Goal: Information Seeking & Learning: Learn about a topic

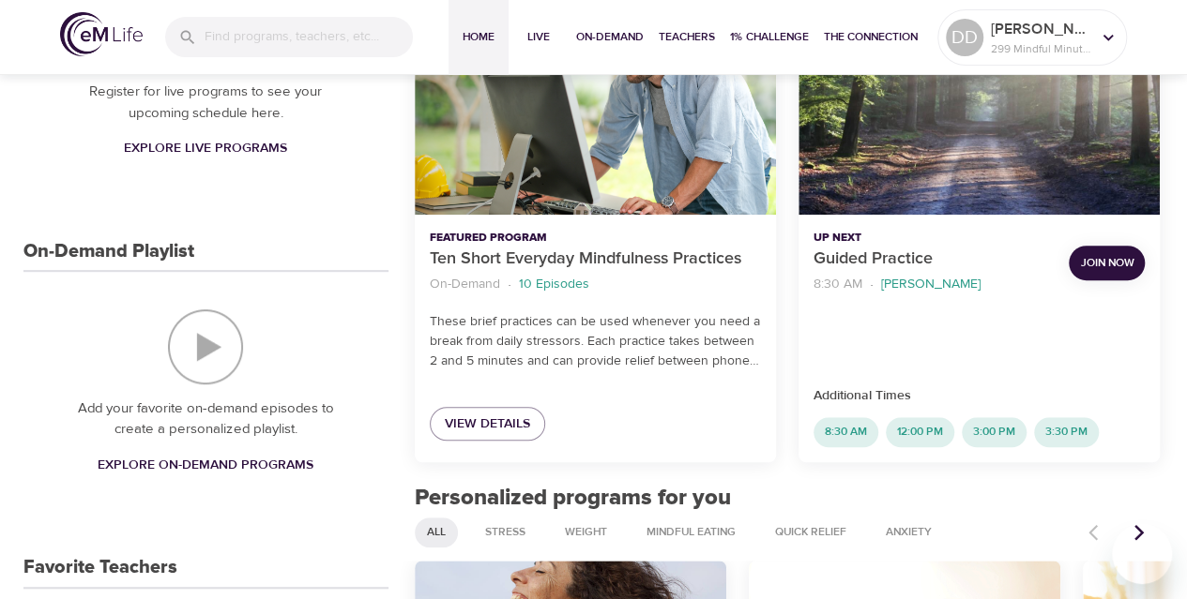
scroll to position [353, 0]
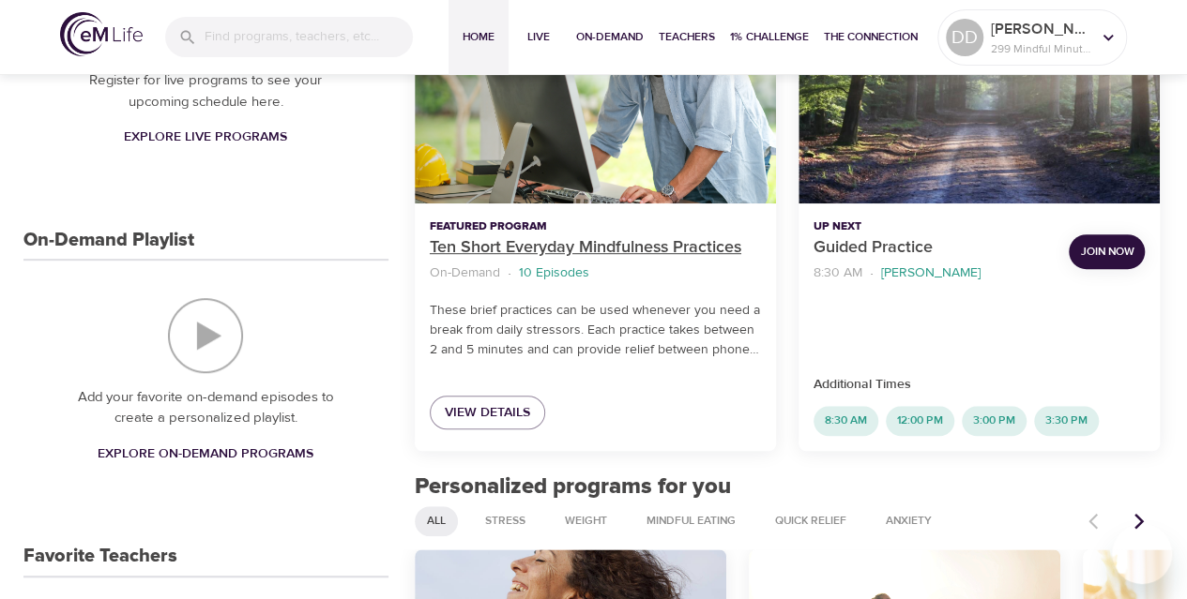
click at [666, 245] on p "Ten Short Everyday Mindfulness Practices" at bounding box center [595, 247] width 331 height 25
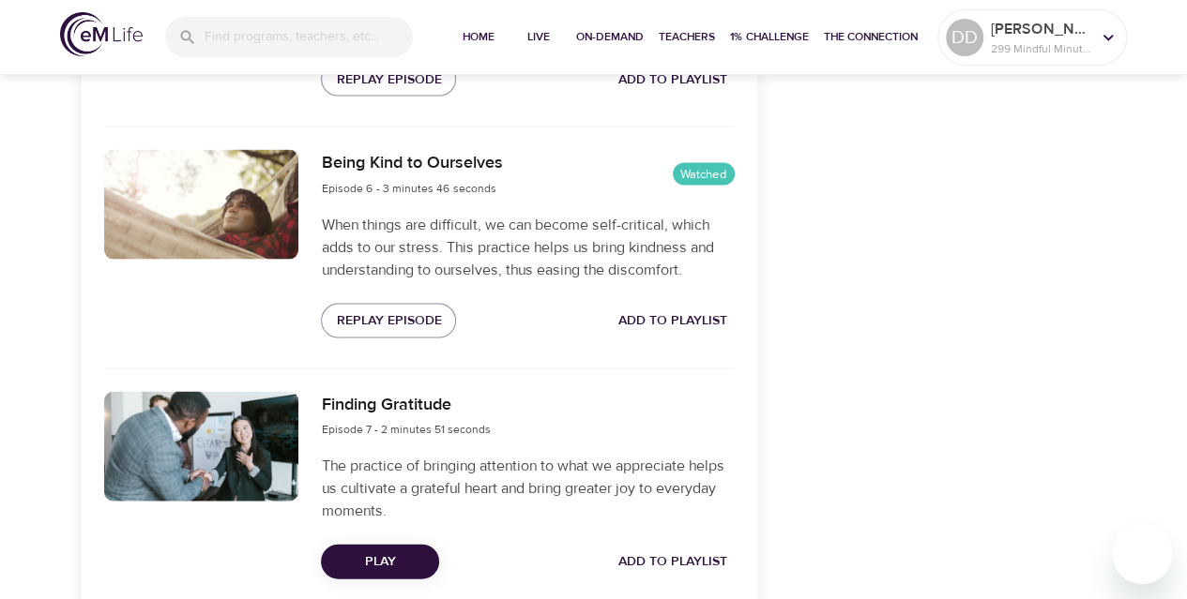
scroll to position [1949, 0]
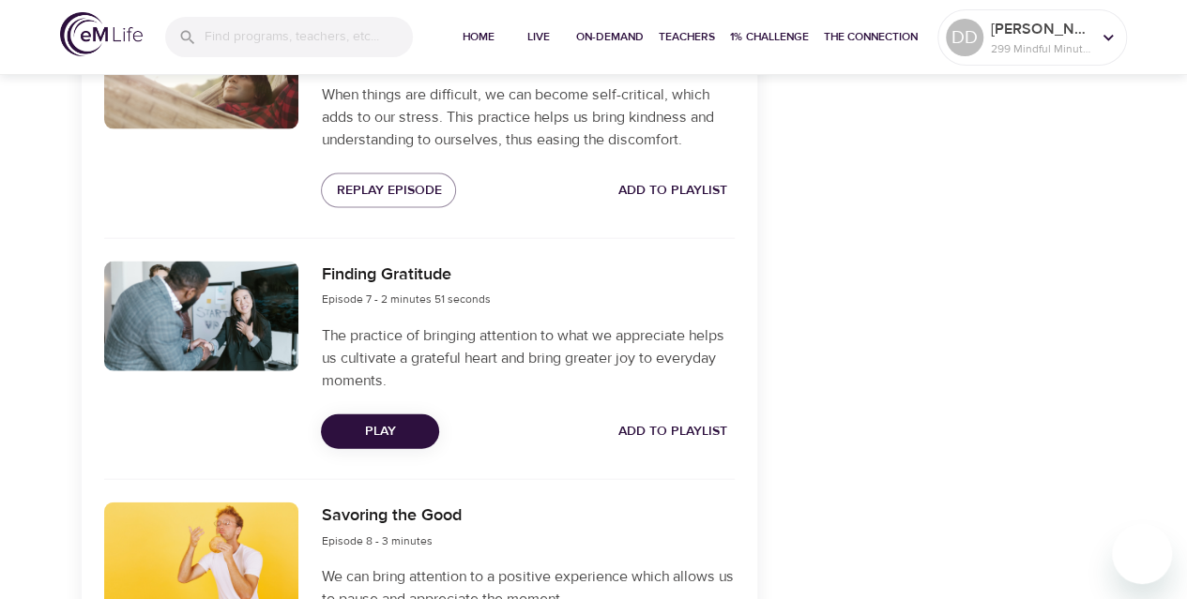
click at [406, 427] on span "Play" at bounding box center [380, 431] width 88 height 23
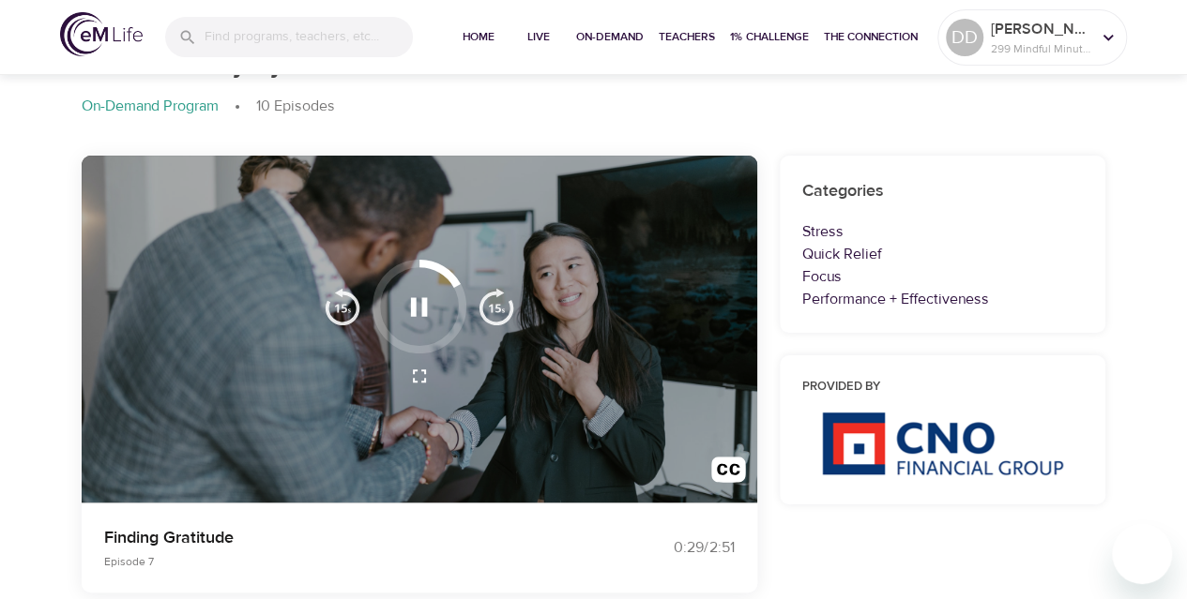
scroll to position [0, 0]
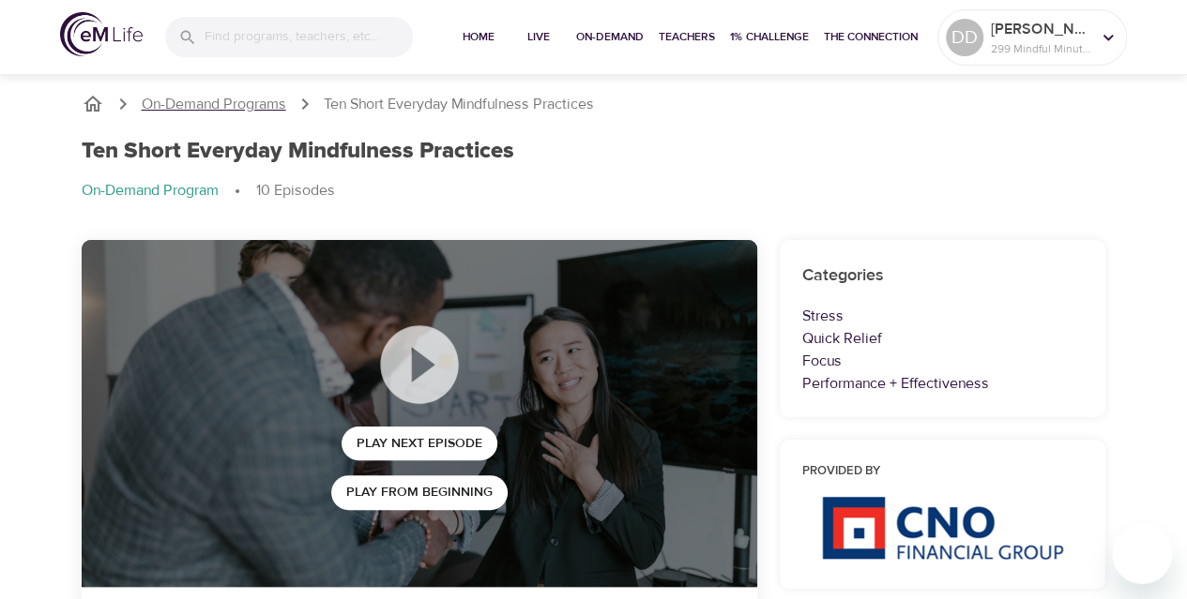
click at [191, 105] on p "On-Demand Programs" at bounding box center [214, 105] width 144 height 22
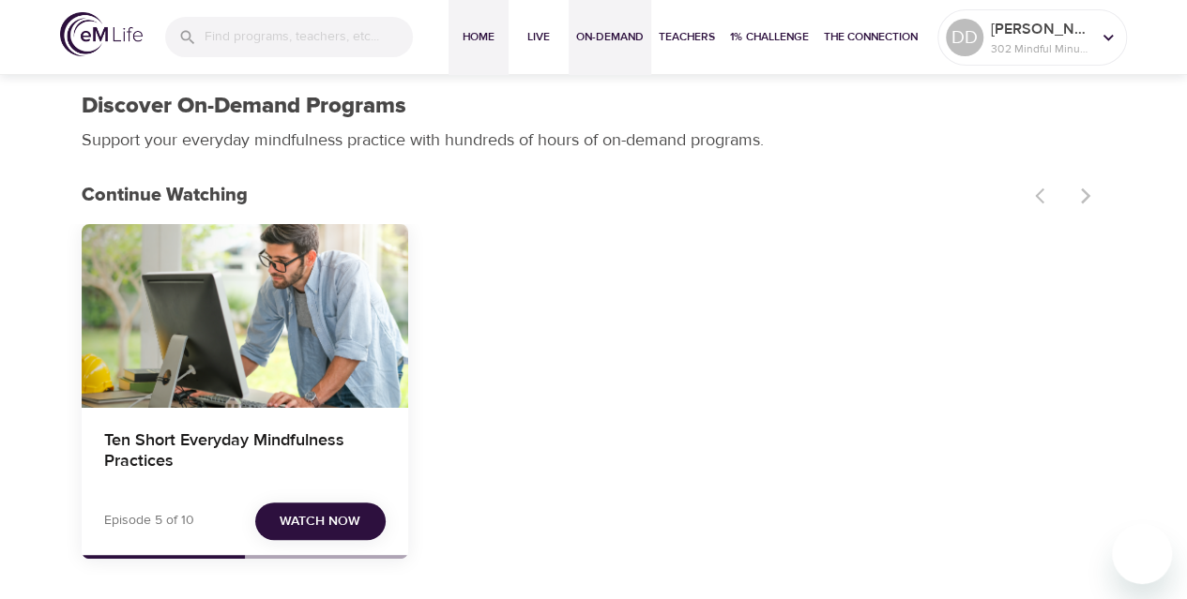
click at [463, 46] on span "Home" at bounding box center [478, 37] width 45 height 20
